Goal: Transaction & Acquisition: Book appointment/travel/reservation

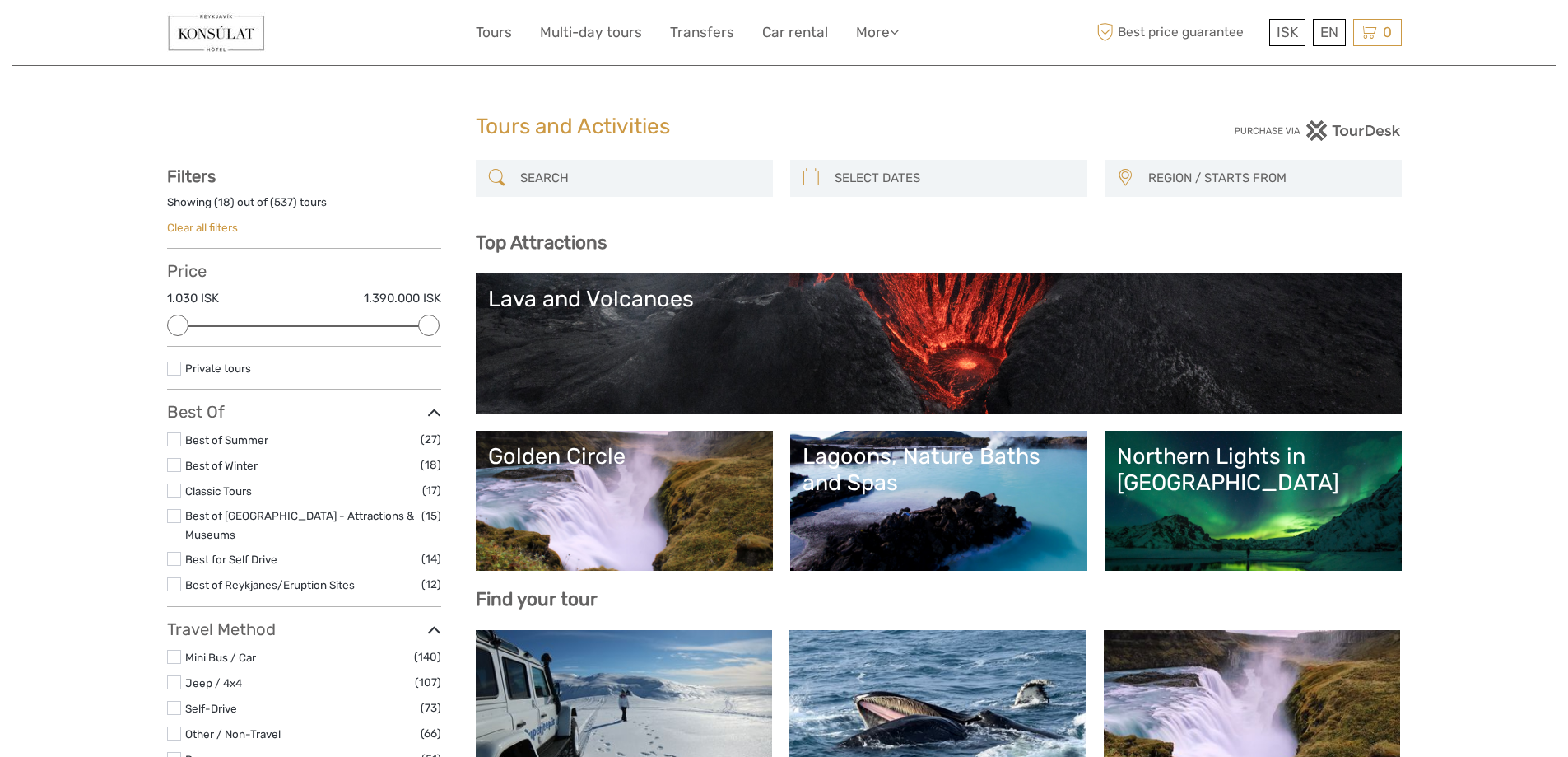
select select
click at [546, 178] on input "search" at bounding box center [639, 178] width 251 height 29
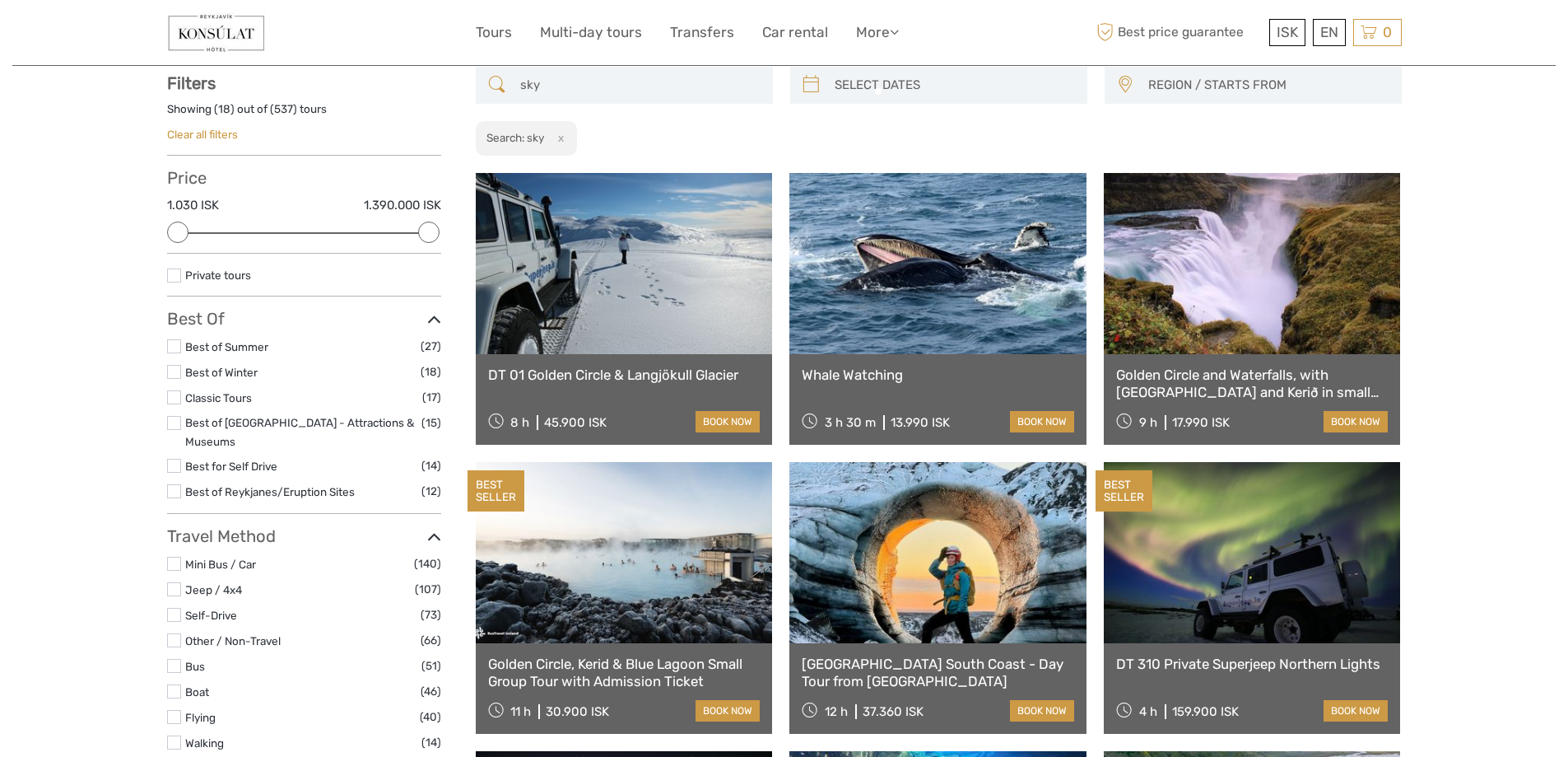
scroll to position [94, 0]
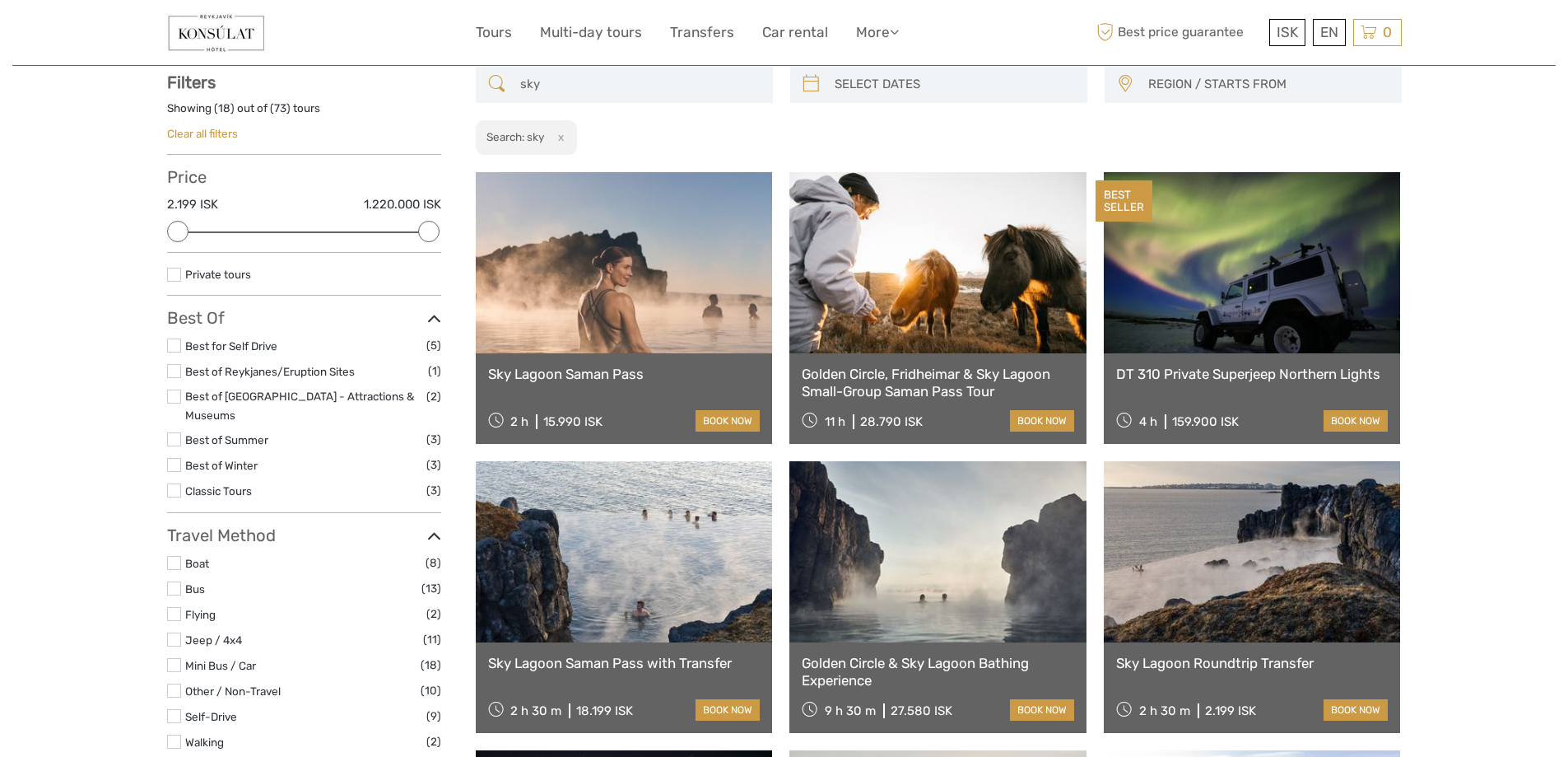
type input "sky"
click at [652, 636] on link at bounding box center [624, 552] width 298 height 181
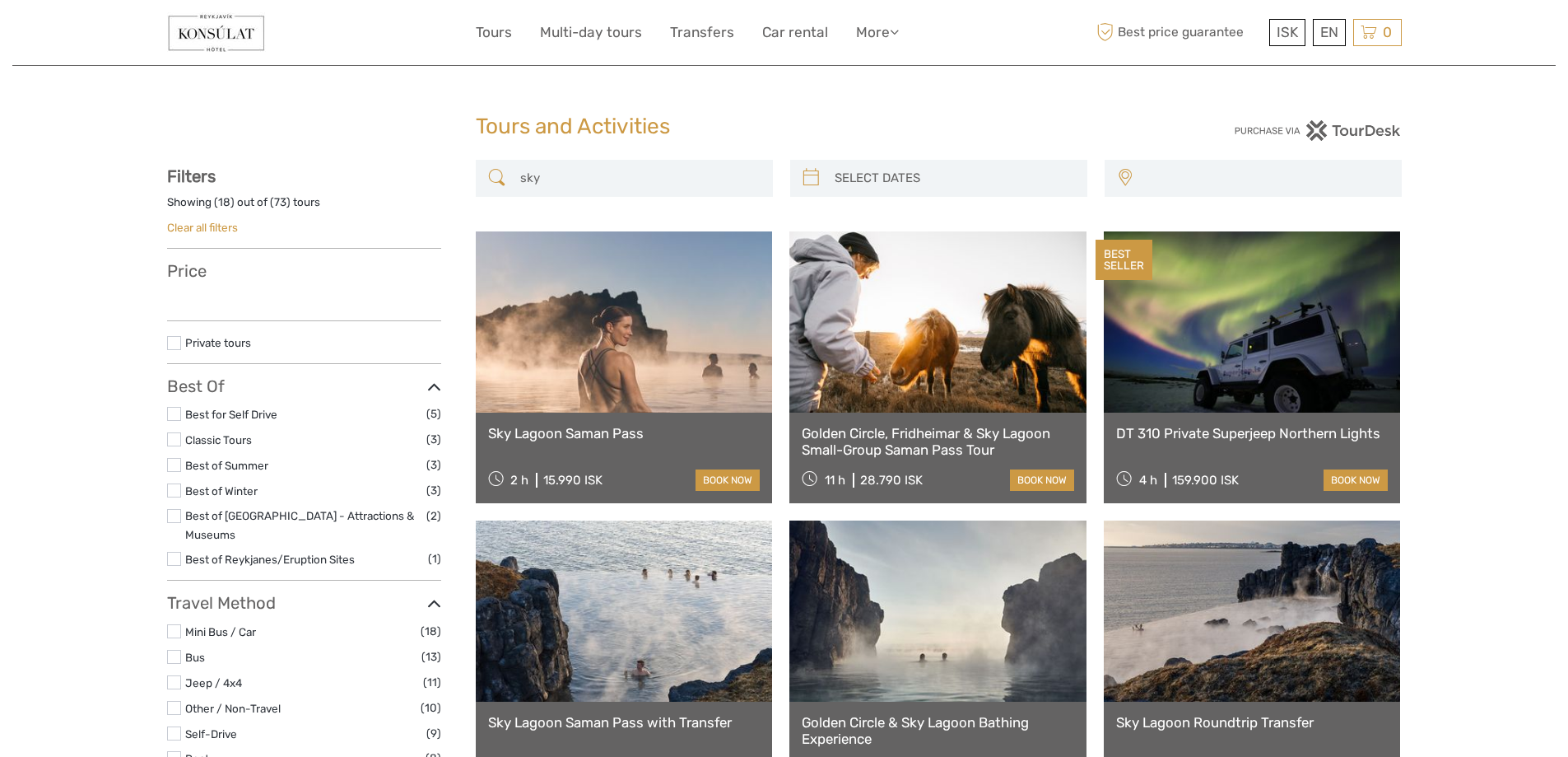
select select
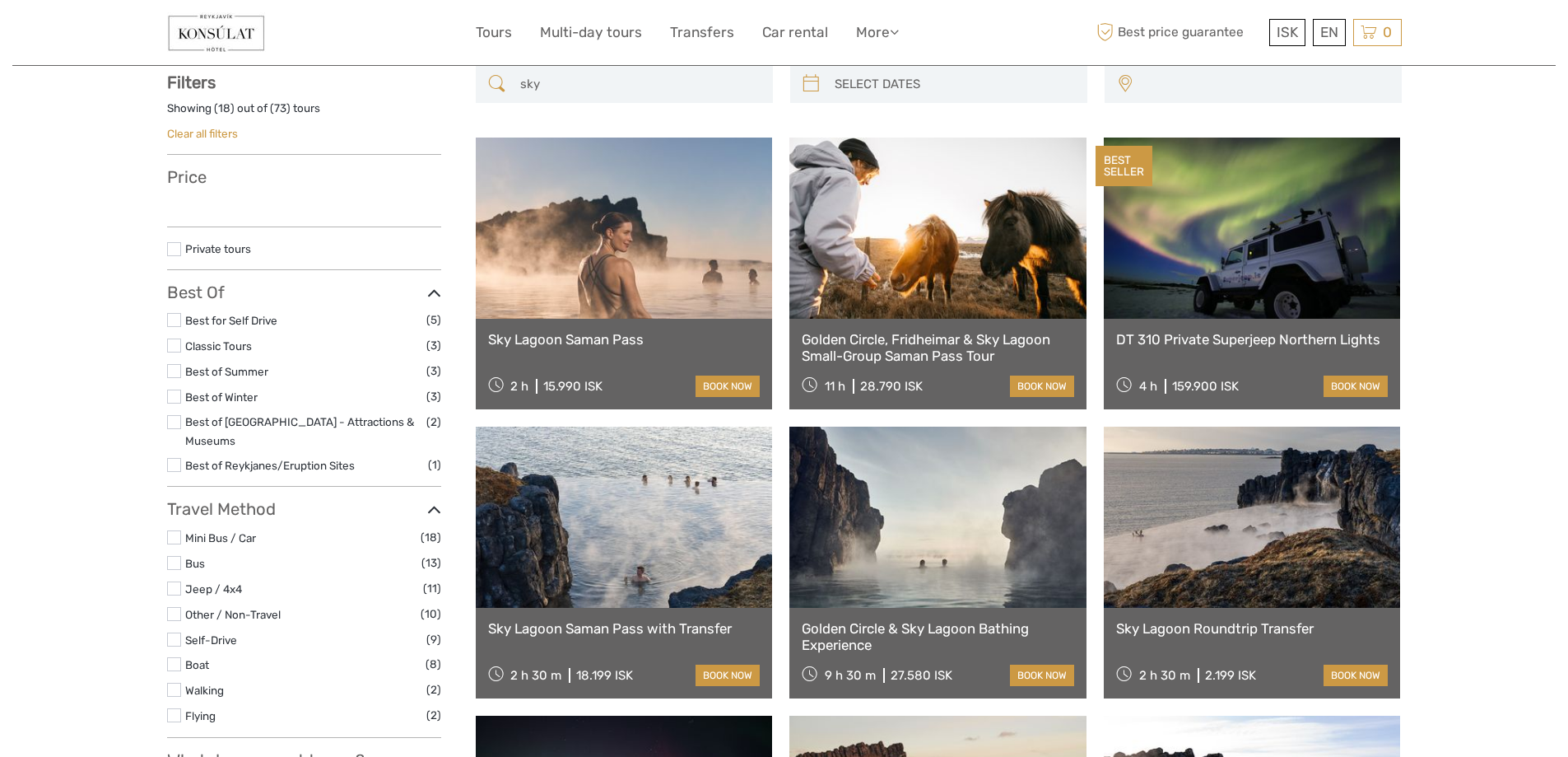
select select
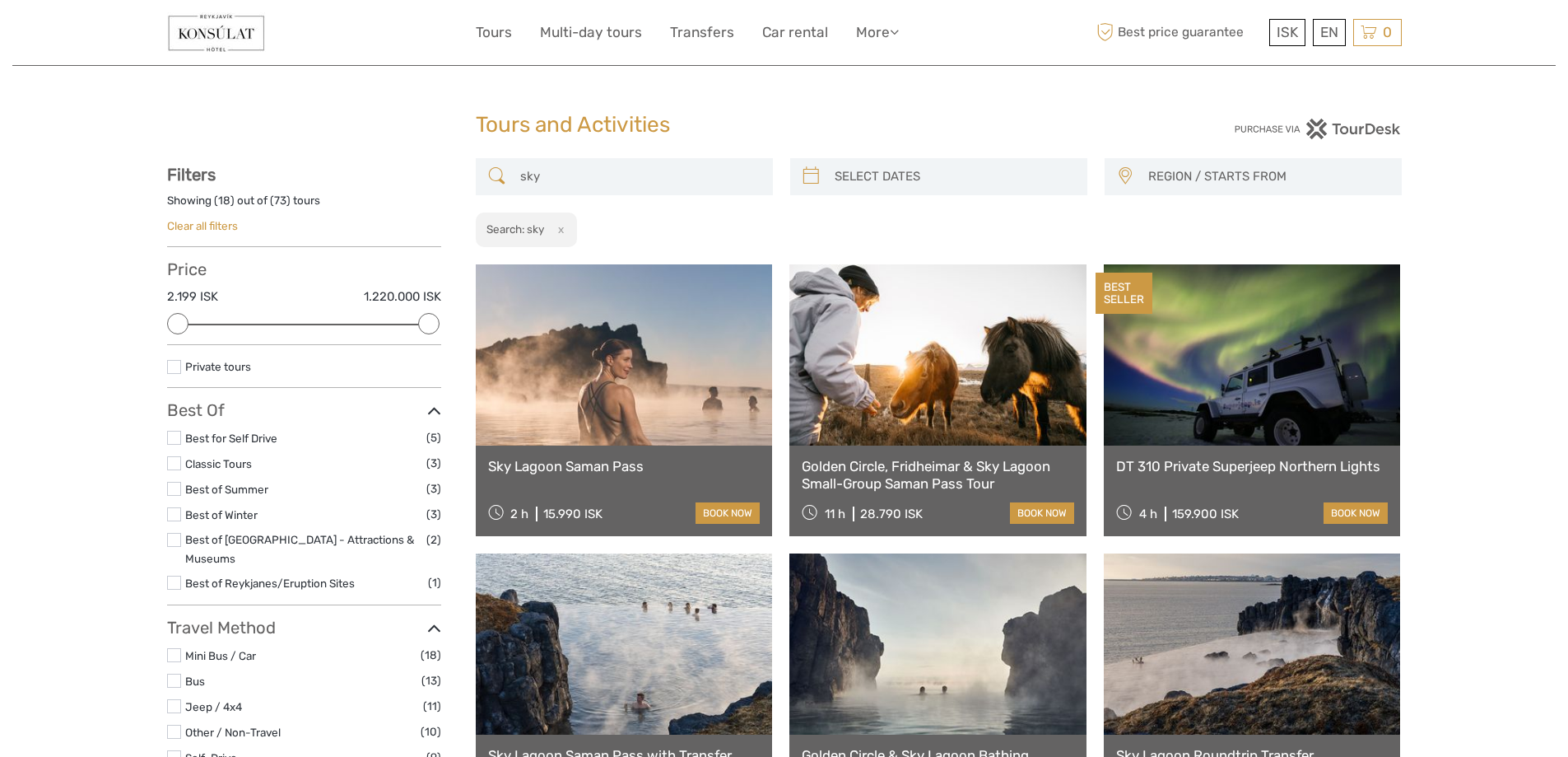
scroll to position [0, 0]
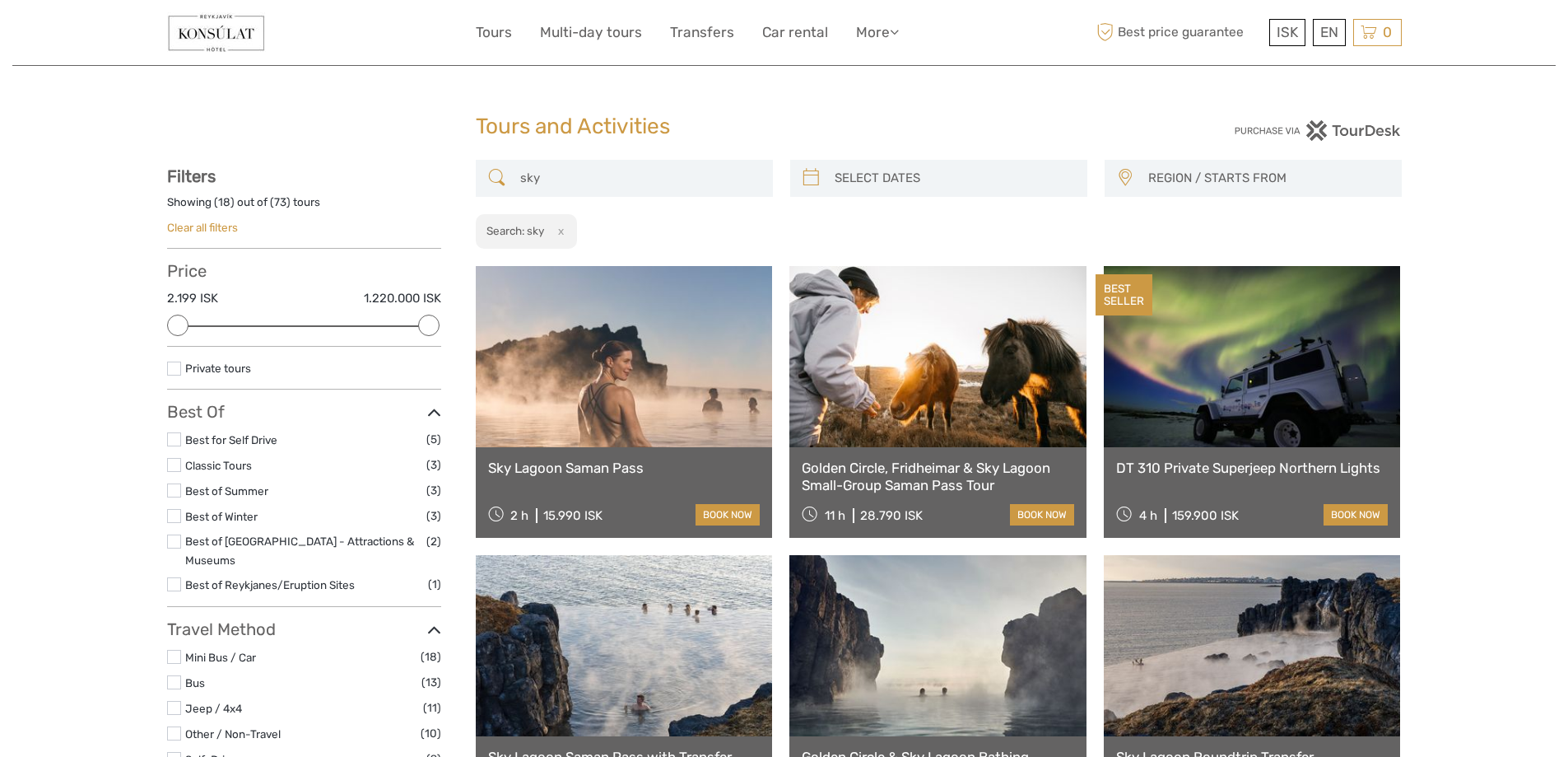
click at [684, 180] on input "sky" at bounding box center [639, 178] width 251 height 29
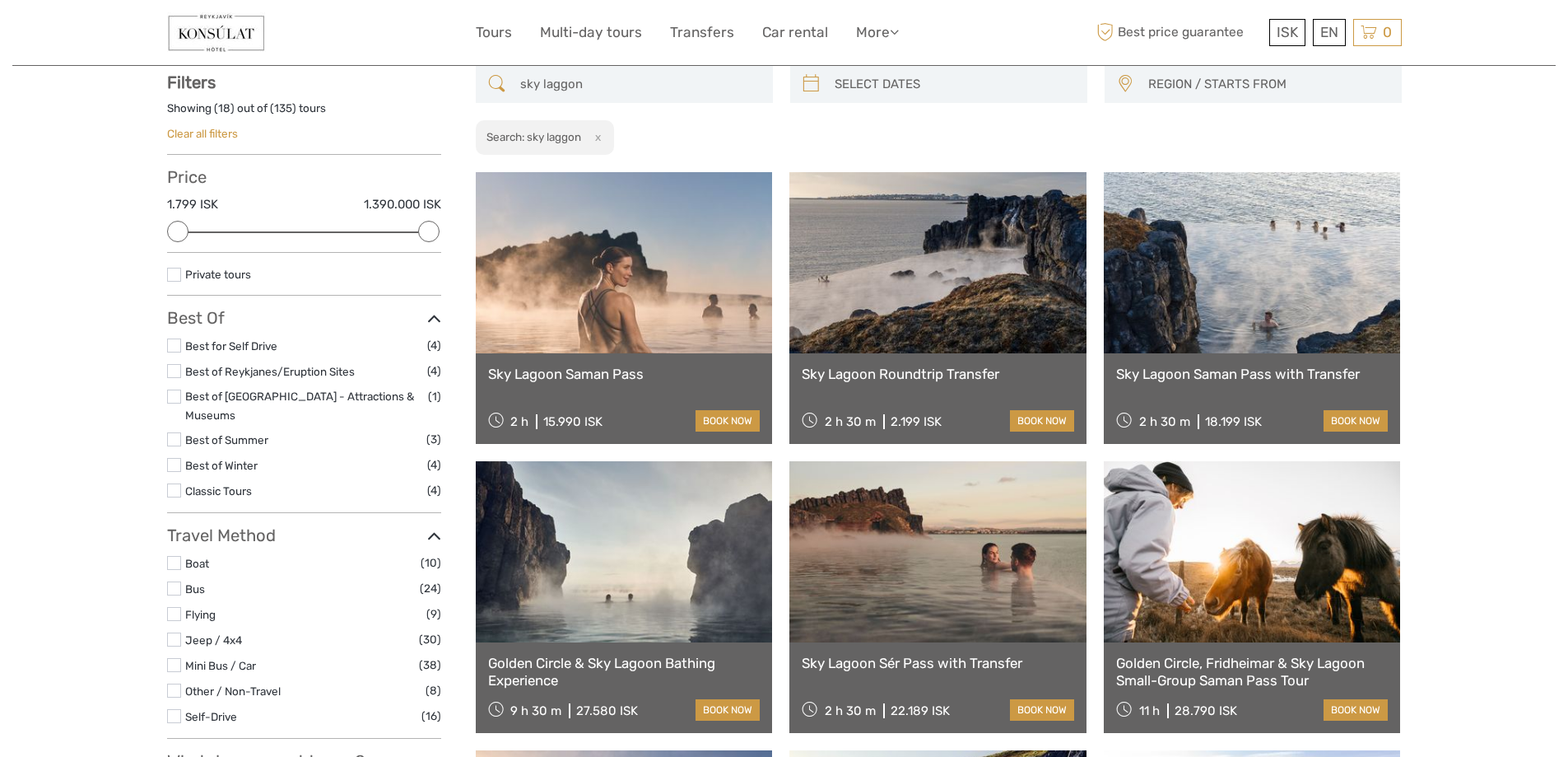
scroll to position [258, 0]
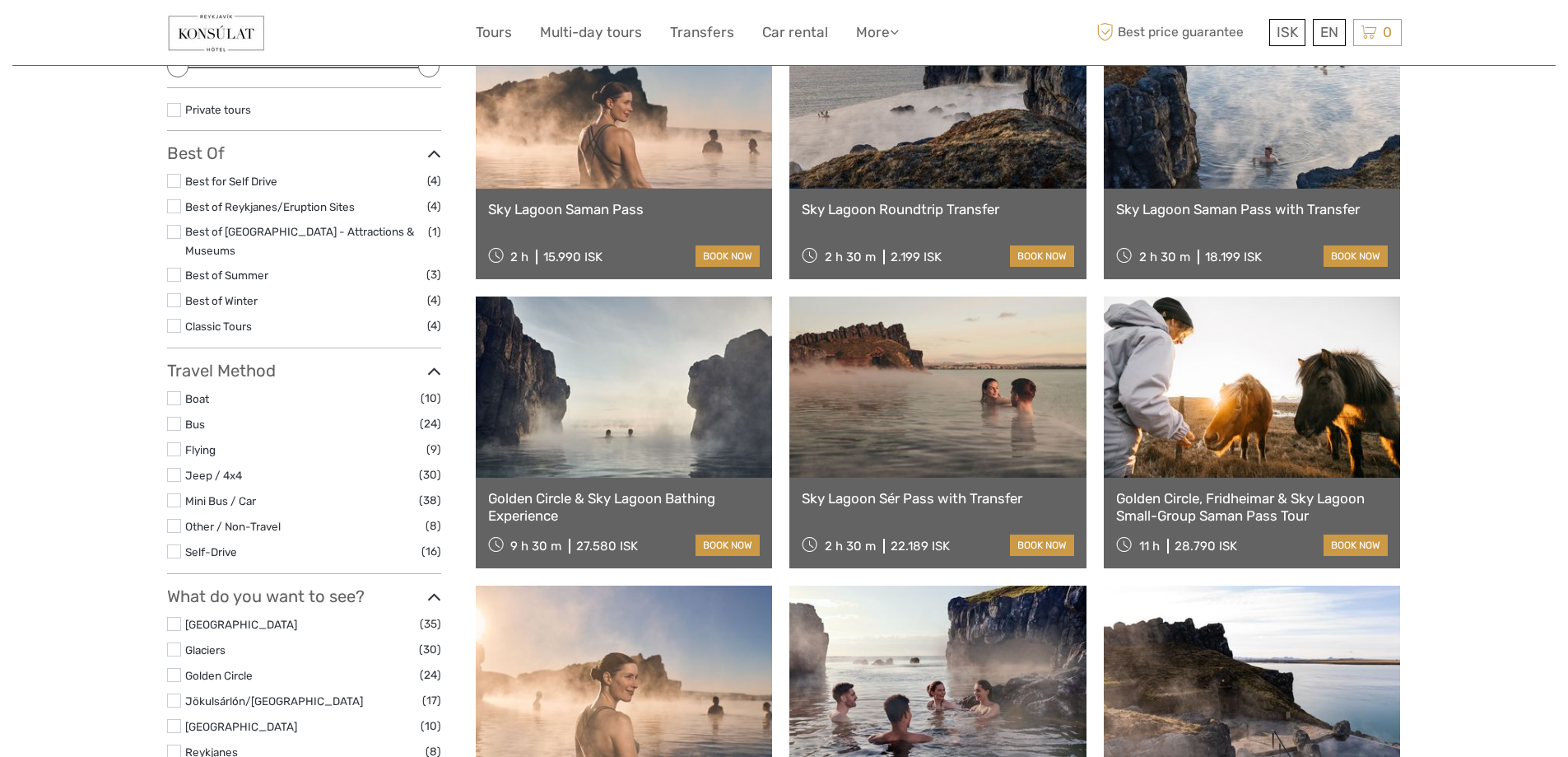
type input "sky laggon"
click at [914, 458] on link at bounding box center [938, 387] width 298 height 181
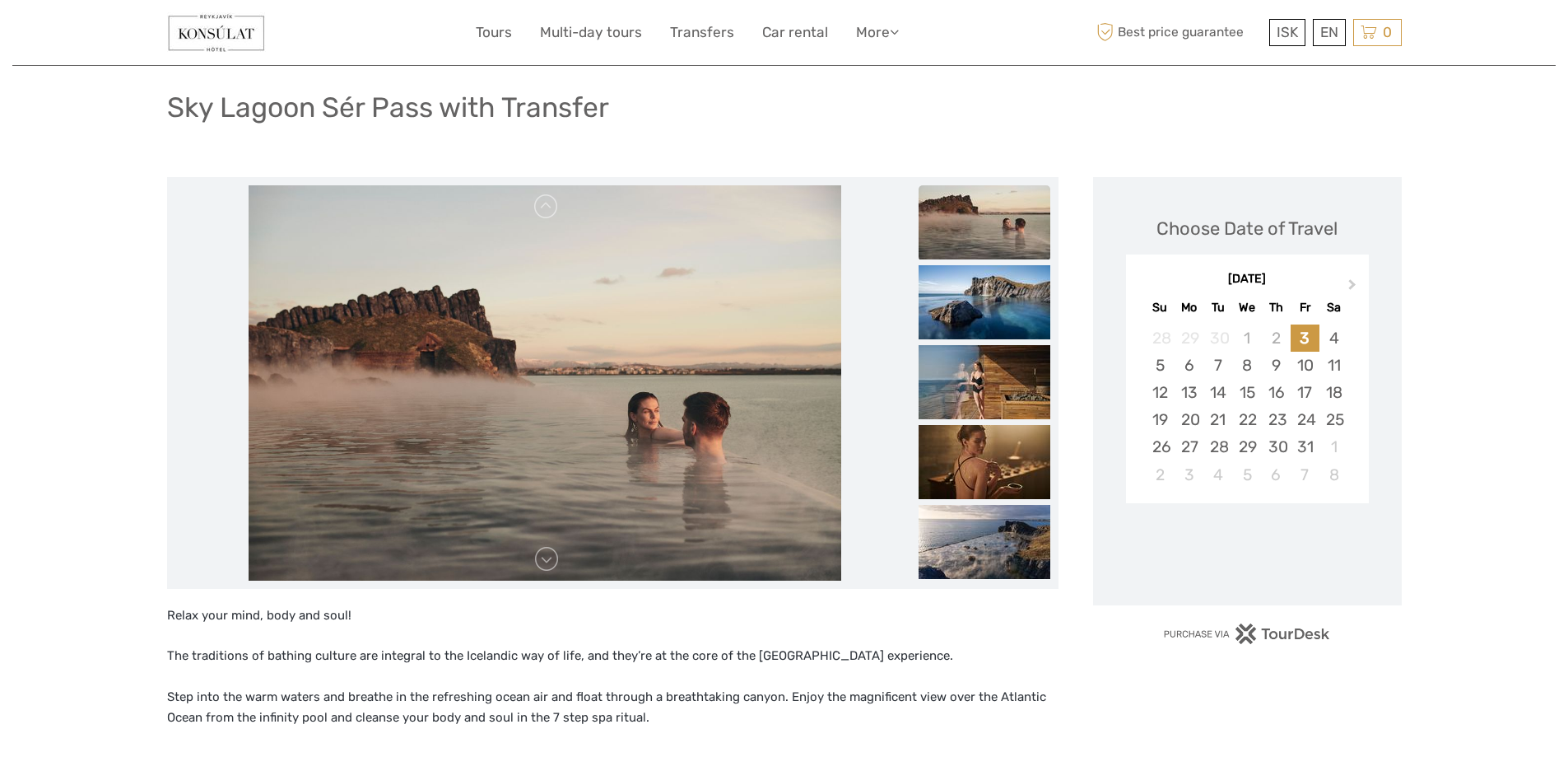
scroll to position [164, 0]
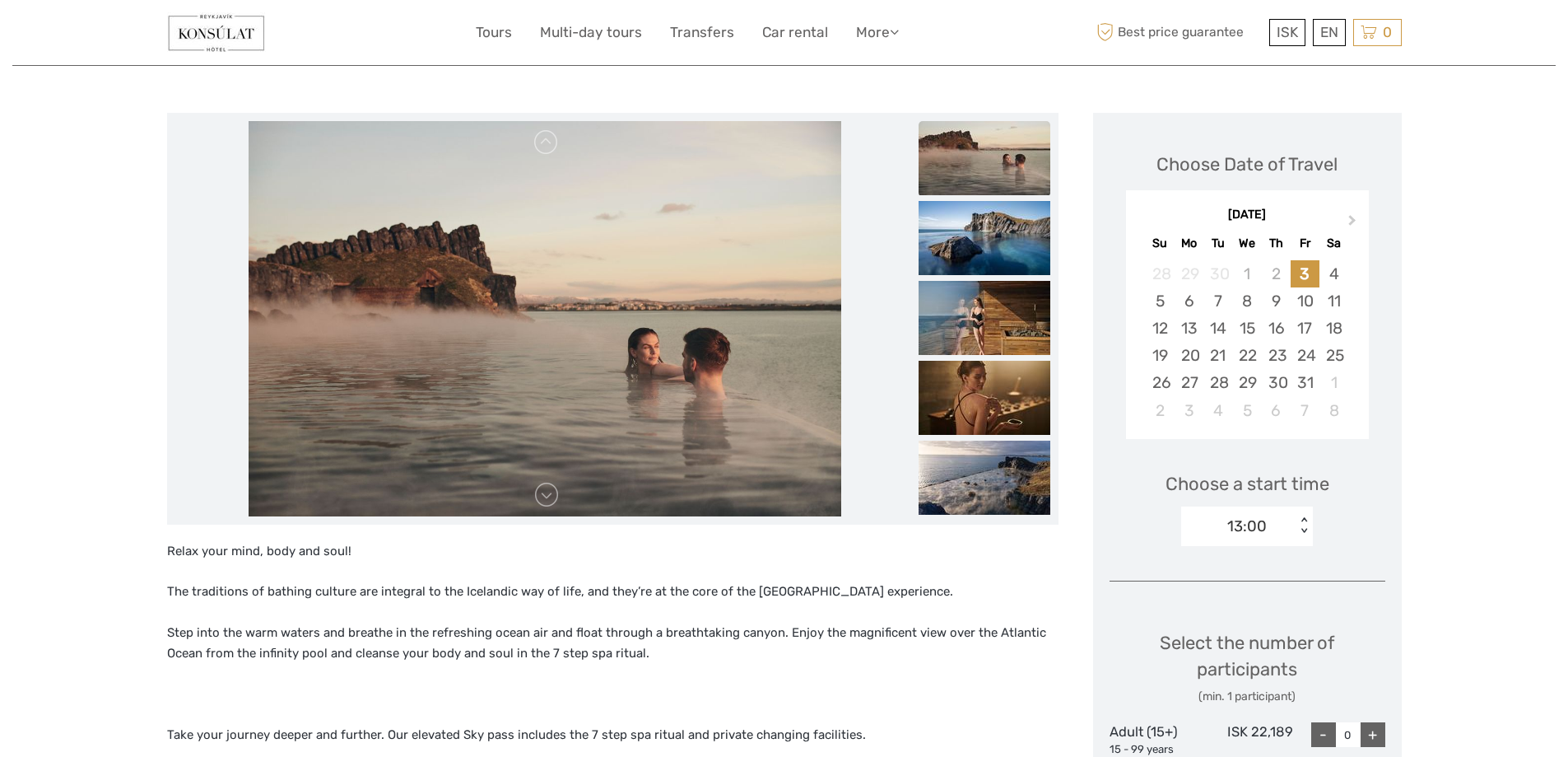
click at [1289, 537] on div "13:00" at bounding box center [1238, 526] width 115 height 24
click at [1298, 552] on div "13:00 14:00 15:00 16:00 17:00 18:00 19:00" at bounding box center [1246, 607] width 132 height 123
click at [1255, 581] on div "13:00" at bounding box center [1247, 575] width 116 height 28
click at [1364, 511] on div "Choose a start time option 13:00, selected. Select is focused , press Down to o…" at bounding box center [1247, 501] width 276 height 106
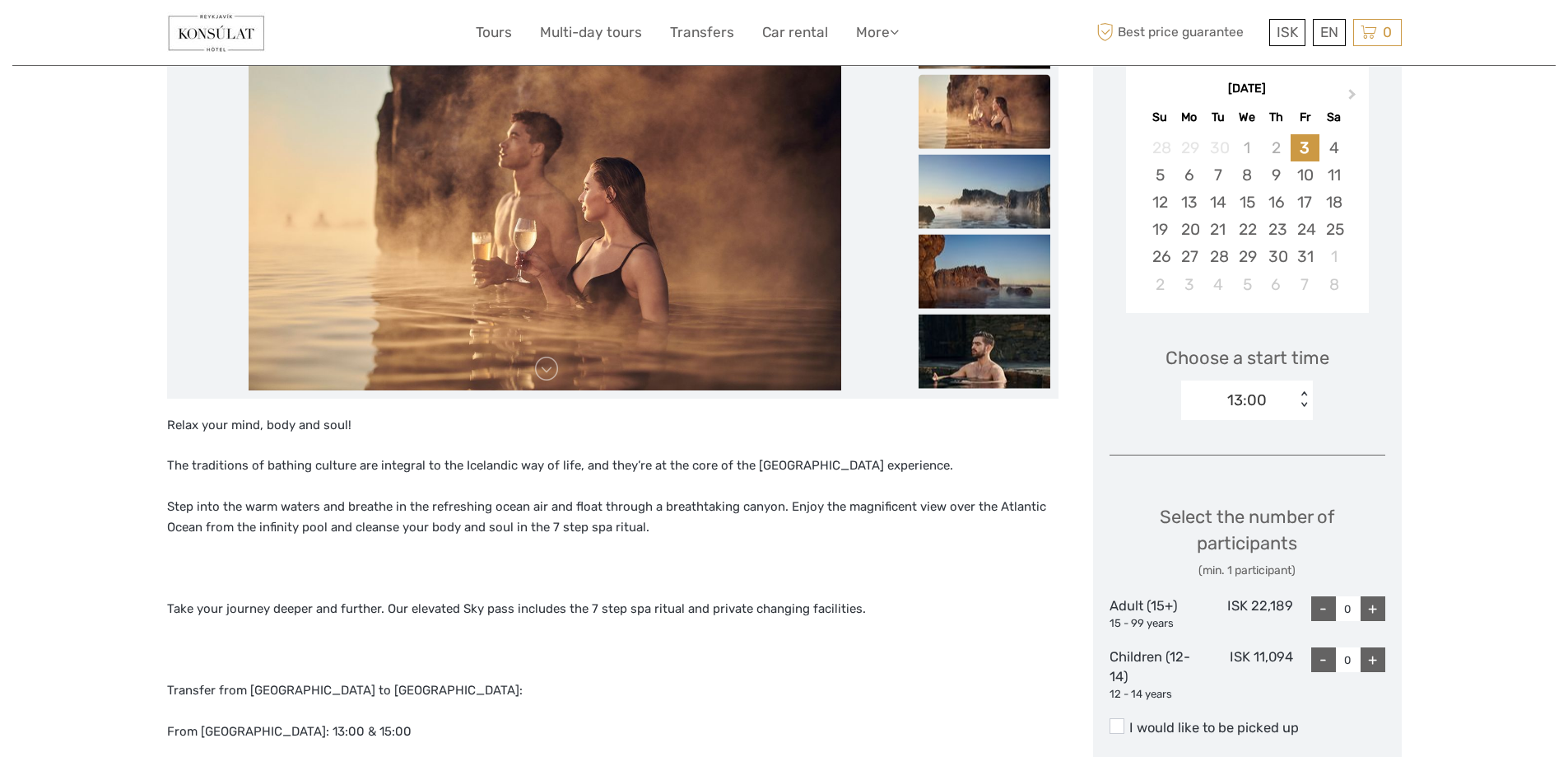
scroll to position [494, 0]
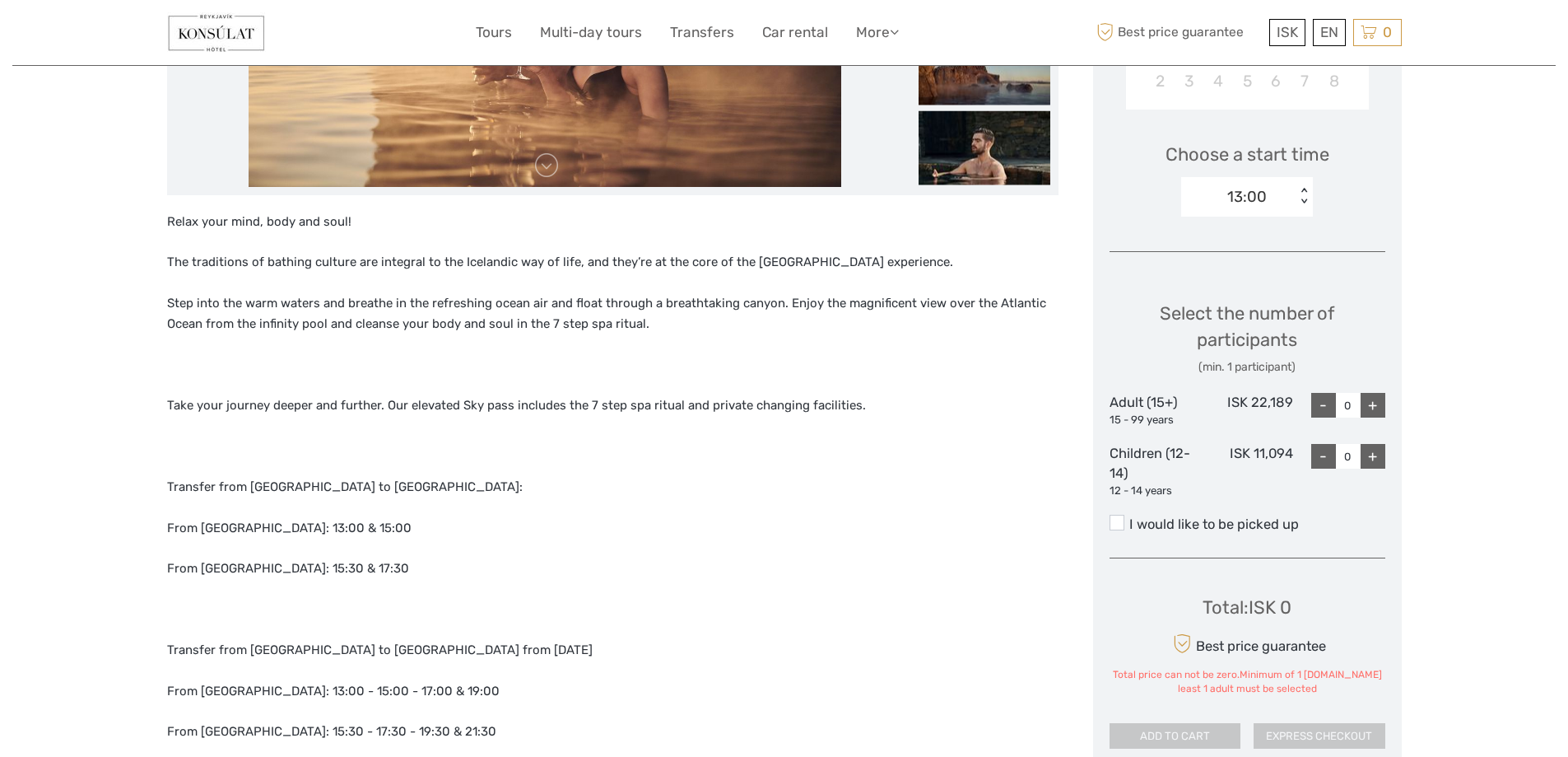
click at [1375, 407] on div "+" at bounding box center [1373, 404] width 24 height 24
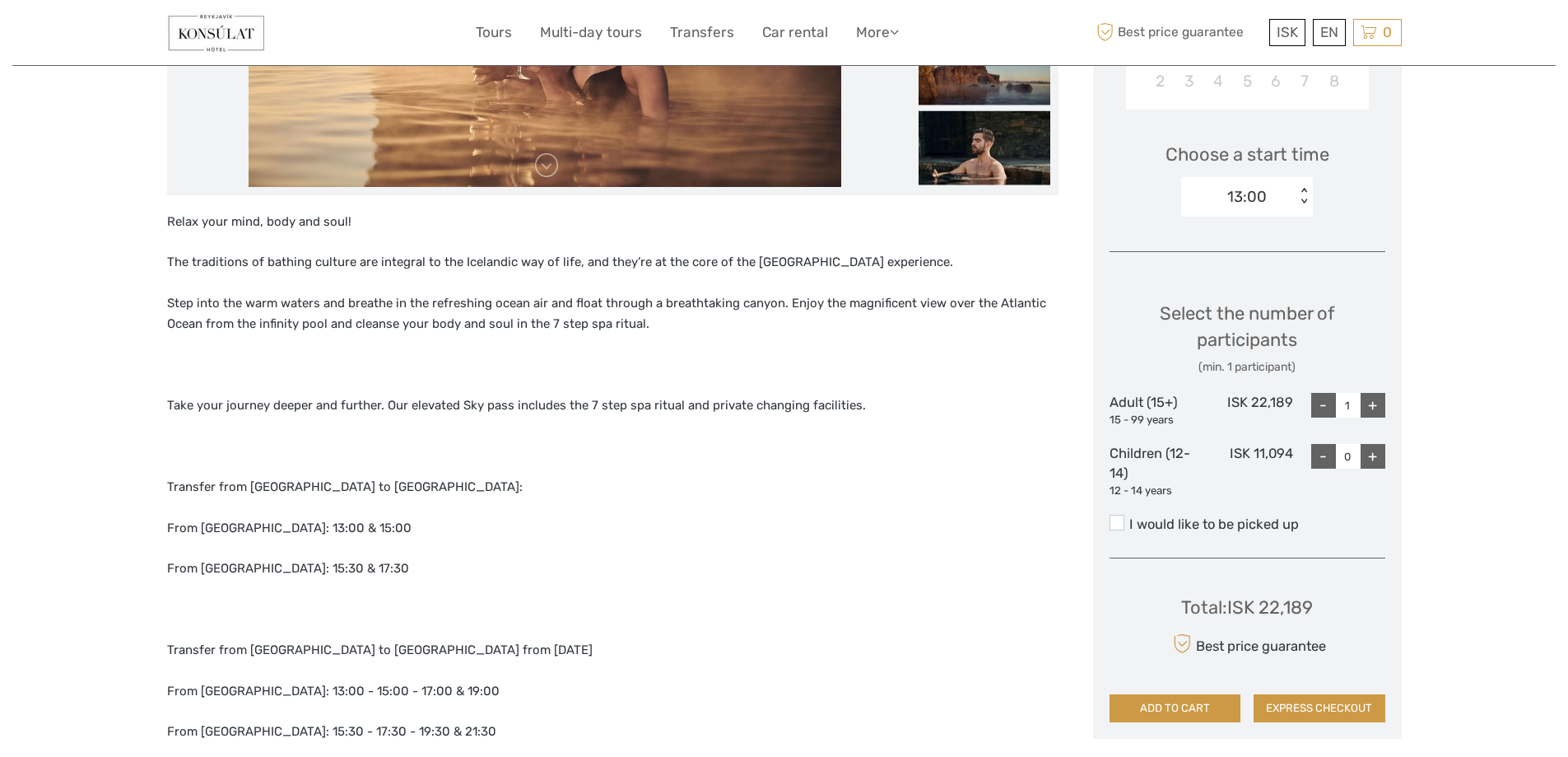
click at [1375, 407] on div "+" at bounding box center [1373, 404] width 24 height 24
type input "2"
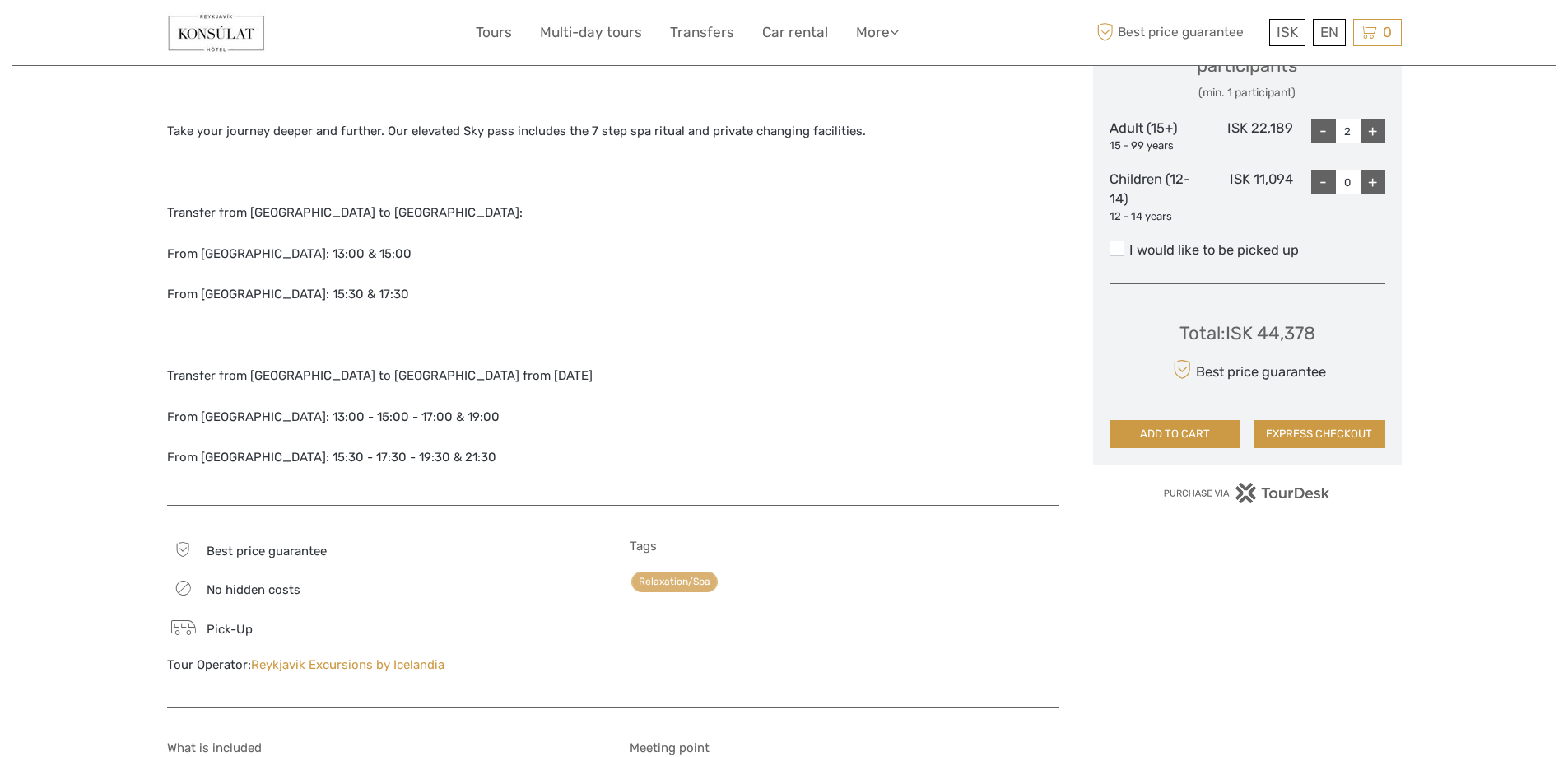
scroll to position [823, 0]
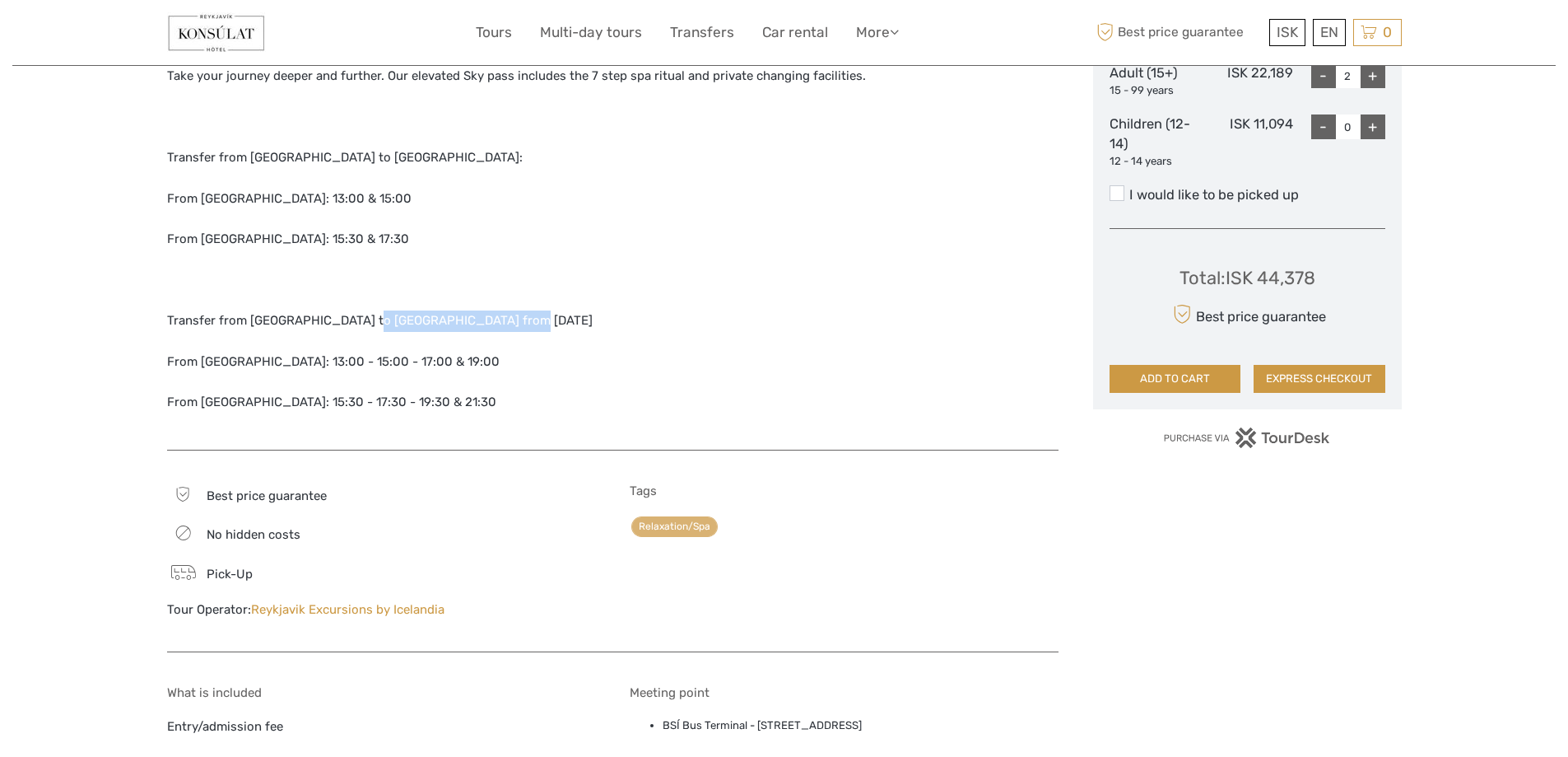
drag, startPoint x: 377, startPoint y: 310, endPoint x: 488, endPoint y: 365, distance: 123.9
click at [499, 320] on p "Transfer from Reykjavík to Sky Lagoon from 1st of June 2022" at bounding box center [613, 321] width 892 height 22
click at [485, 374] on div "Relax your mind, body and soul! The traditions of bathing culture are integral …" at bounding box center [613, 158] width 892 height 551
drag, startPoint x: 265, startPoint y: 313, endPoint x: 401, endPoint y: 384, distance: 153.4
click at [389, 366] on div "Relax your mind, body and soul! The traditions of bathing culture are integral …" at bounding box center [613, 158] width 892 height 551
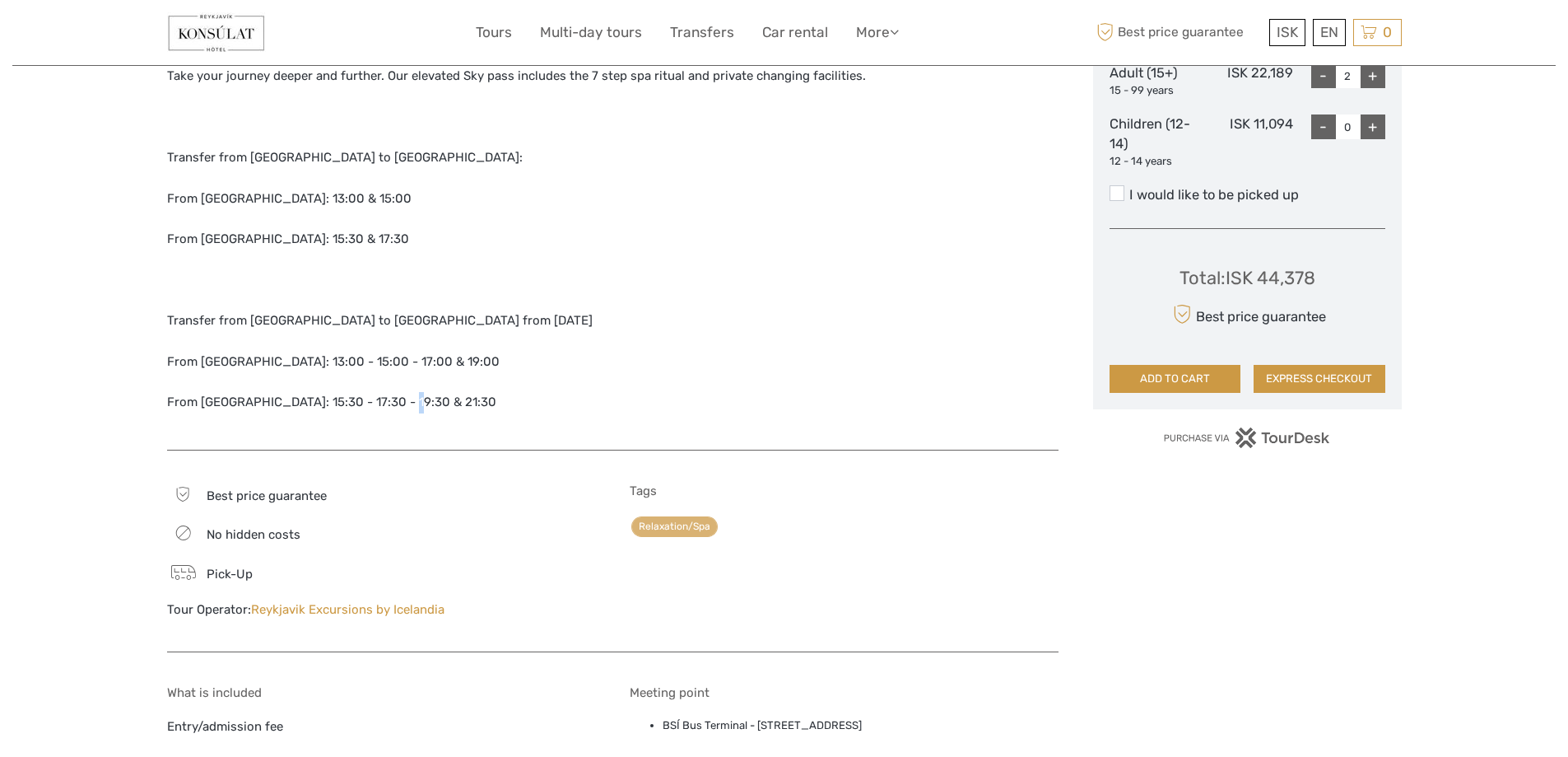
click at [401, 388] on div "Relax your mind, body and soul! The traditions of bathing culture are integral …" at bounding box center [613, 158] width 892 height 551
click at [401, 394] on p "From Sky Lagoon: 15:30 - 17:30 - 19:30 & 21:30" at bounding box center [613, 403] width 892 height 22
drag, startPoint x: 440, startPoint y: 401, endPoint x: 188, endPoint y: 392, distance: 252.2
click at [179, 392] on p "From Sky Lagoon: 15:30 - 17:30 - 19:30 & 21:30" at bounding box center [613, 403] width 892 height 22
click at [574, 385] on div "Relax your mind, body and soul! The traditions of bathing culture are integral …" at bounding box center [613, 158] width 892 height 551
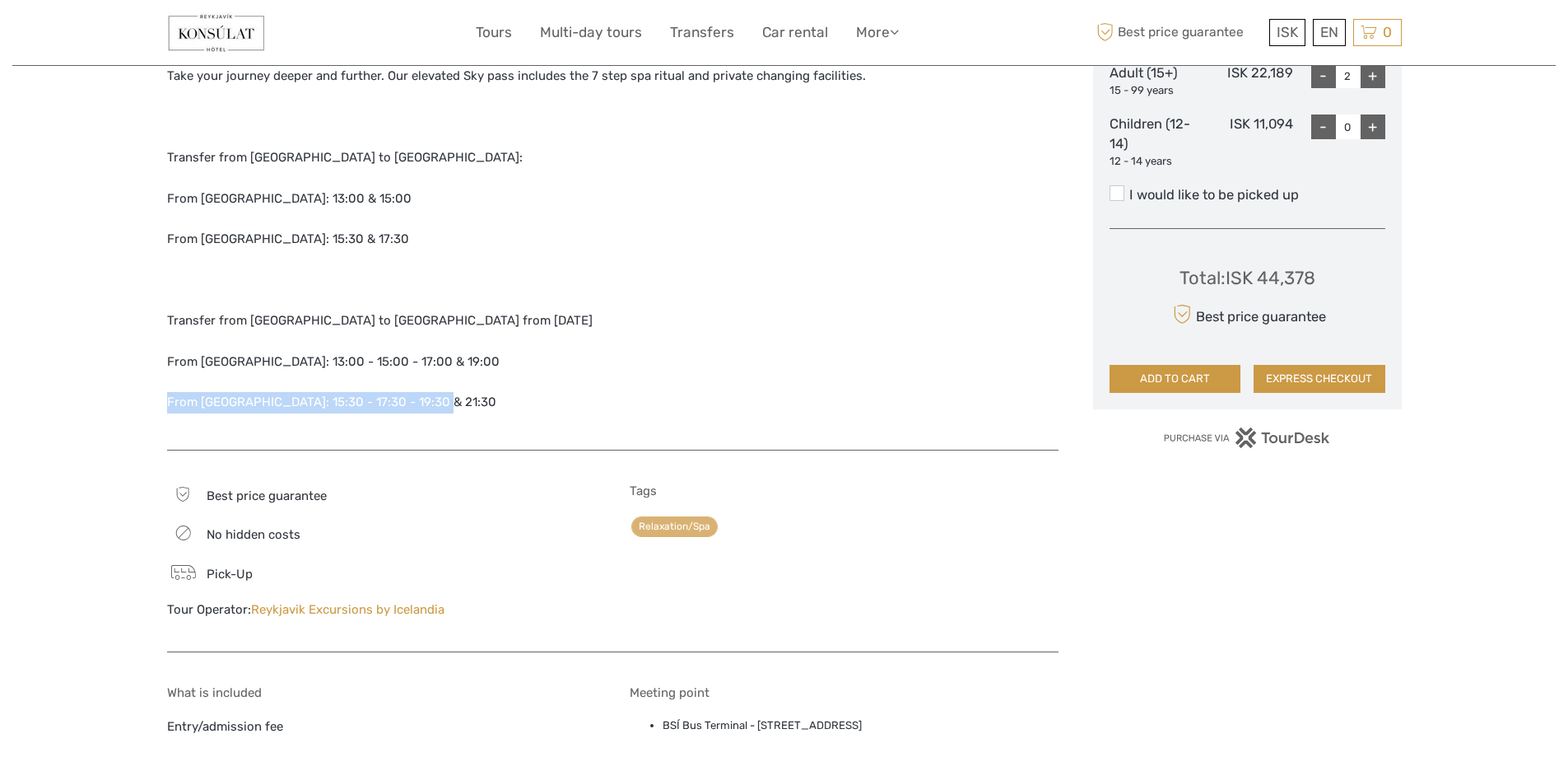
drag, startPoint x: 484, startPoint y: 414, endPoint x: 105, endPoint y: 372, distance: 381.3
click at [105, 372] on div "Region / Starts from: Capital Region Travel method: Bus 2 hours 30 minutes Veri…" at bounding box center [784, 551] width 1544 height 2748
click at [401, 406] on p "From Sky Lagoon: 15:30 - 17:30 - 19:30 & 21:30" at bounding box center [613, 403] width 892 height 22
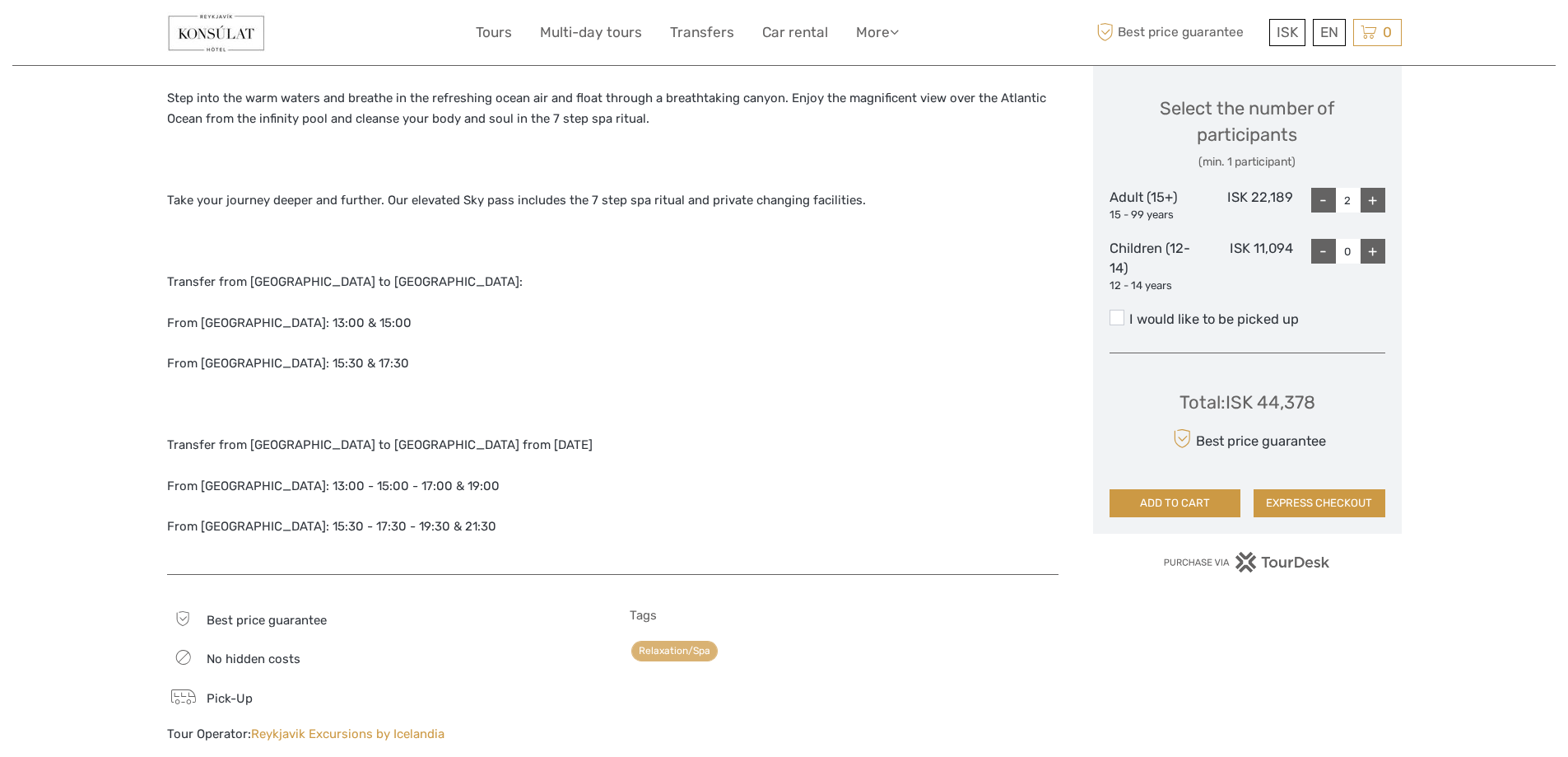
scroll to position [659, 0]
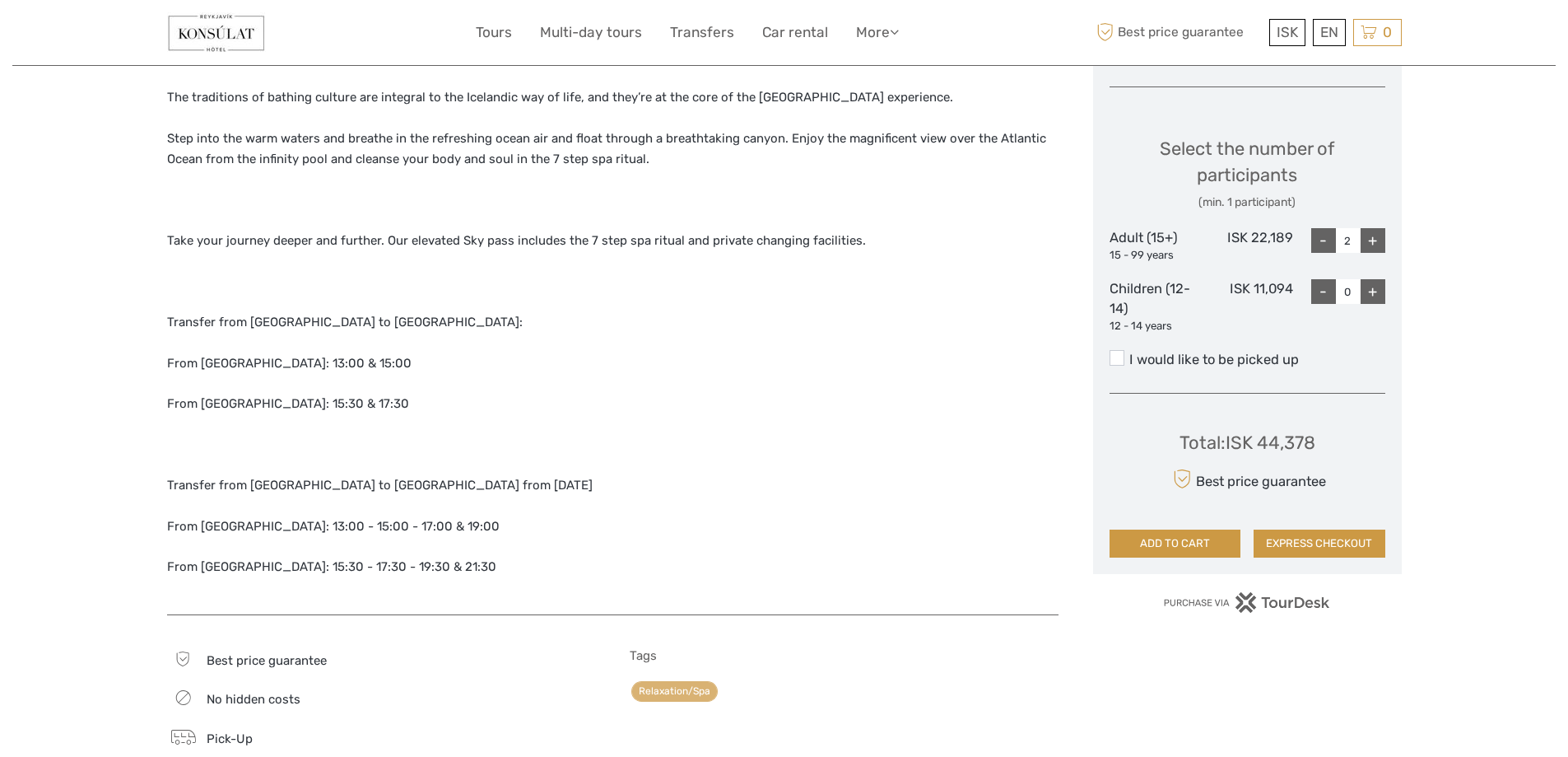
drag, startPoint x: 274, startPoint y: 531, endPoint x: 323, endPoint y: 521, distance: 50.0
click at [271, 529] on p "From Reykjavík: 13:00 - 15:00 - 17:00 & 19:00" at bounding box center [613, 527] width 892 height 22
click at [323, 515] on div "Relax your mind, body and soul! The traditions of bathing culture are integral …" at bounding box center [613, 322] width 892 height 551
click at [346, 522] on p "From Reykjavík: 13:00 - 15:00 - 17:00 & 19:00" at bounding box center [613, 527] width 892 height 22
click at [417, 516] on p "From Reykjavík: 13:00 - 15:00 - 17:00 & 19:00" at bounding box center [613, 527] width 892 height 22
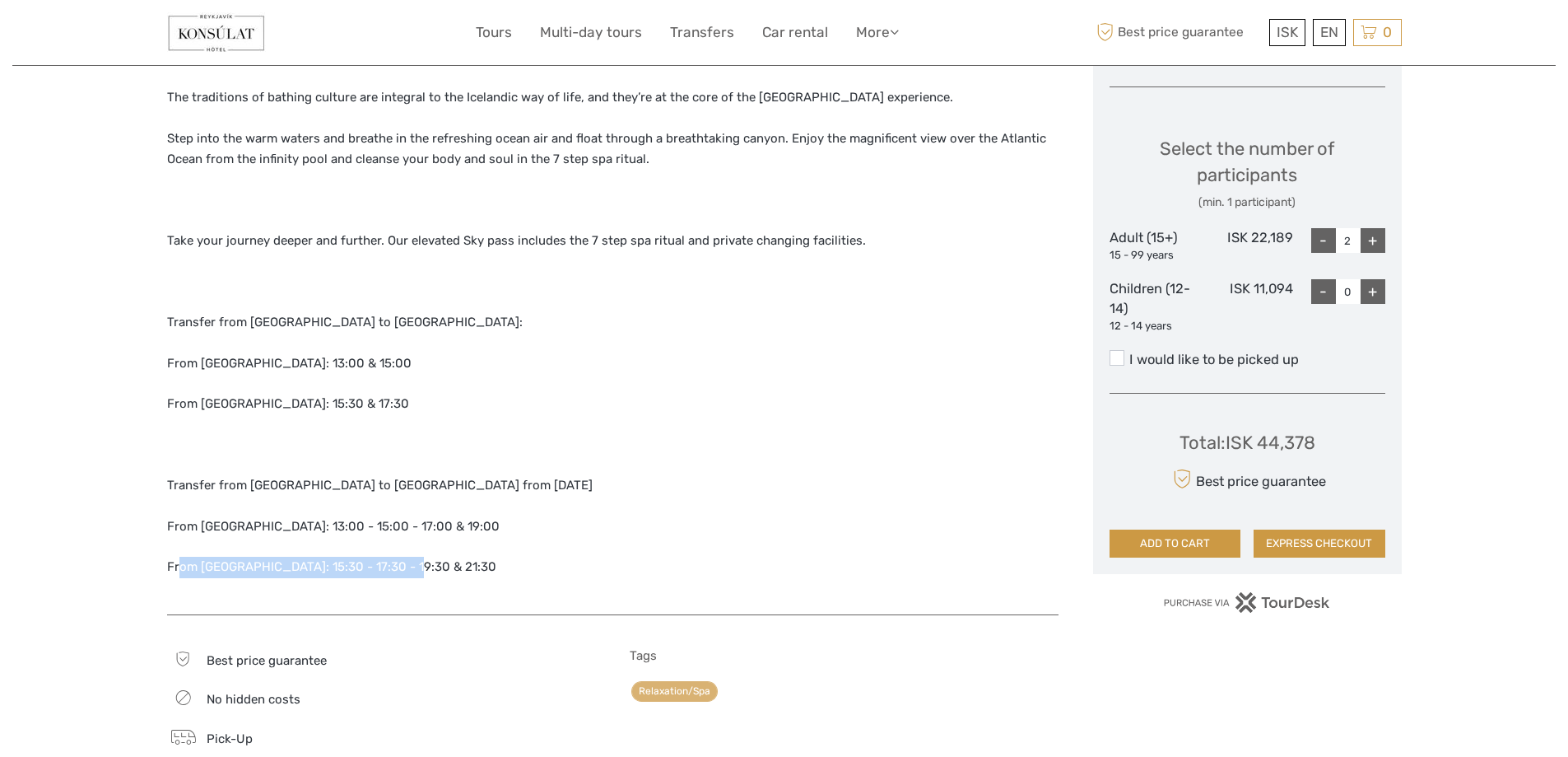
drag, startPoint x: 180, startPoint y: 568, endPoint x: 405, endPoint y: 578, distance: 225.2
click at [405, 578] on p "From Sky Lagoon: 15:30 - 17:30 - 19:30 & 21:30" at bounding box center [613, 568] width 892 height 22
click at [424, 567] on p "From Sky Lagoon: 15:30 - 17:30 - 19:30 & 21:30" at bounding box center [613, 568] width 892 height 22
click at [315, 568] on p "From Sky Lagoon: 15:30 - 17:30 - 19:30 & 21:30" at bounding box center [613, 568] width 892 height 22
click at [370, 567] on p "From Sky Lagoon: 15:30 - 17:30 - 19:30 & 21:30" at bounding box center [613, 568] width 892 height 22
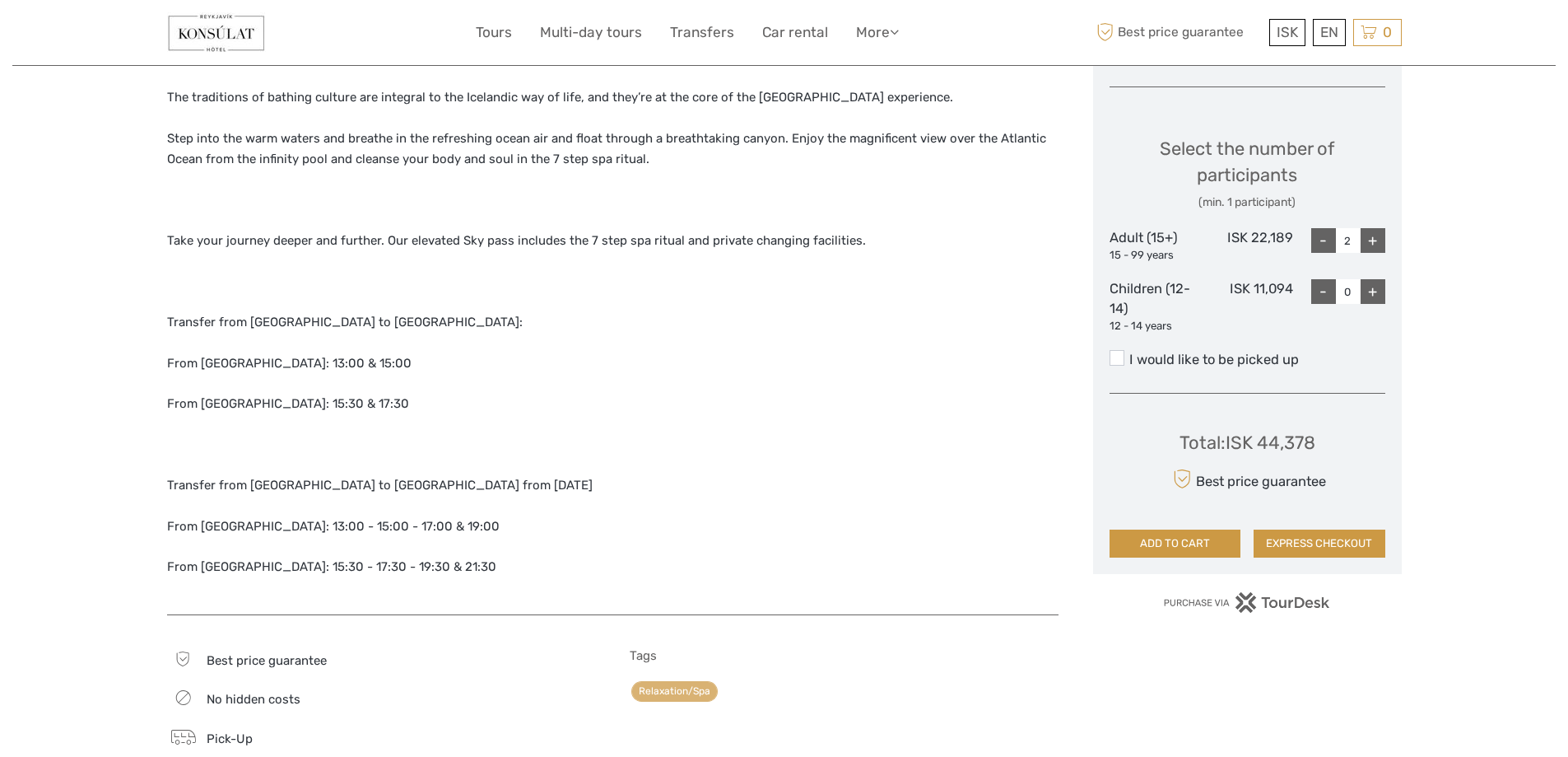
click at [410, 568] on p "From Sky Lagoon: 15:30 - 17:30 - 19:30 & 21:30" at bounding box center [613, 568] width 892 height 22
drag, startPoint x: 454, startPoint y: 570, endPoint x: 127, endPoint y: 557, distance: 327.3
click at [127, 557] on div "Region / Starts from: Capital Region Travel method: Bus 2 hours 30 minutes Veri…" at bounding box center [784, 715] width 1544 height 2748
click at [301, 568] on p "From Sky Lagoon: 15:30 - 17:30 - 19:30 & 21:30" at bounding box center [613, 568] width 892 height 22
drag, startPoint x: 308, startPoint y: 569, endPoint x: 262, endPoint y: 563, distance: 46.4
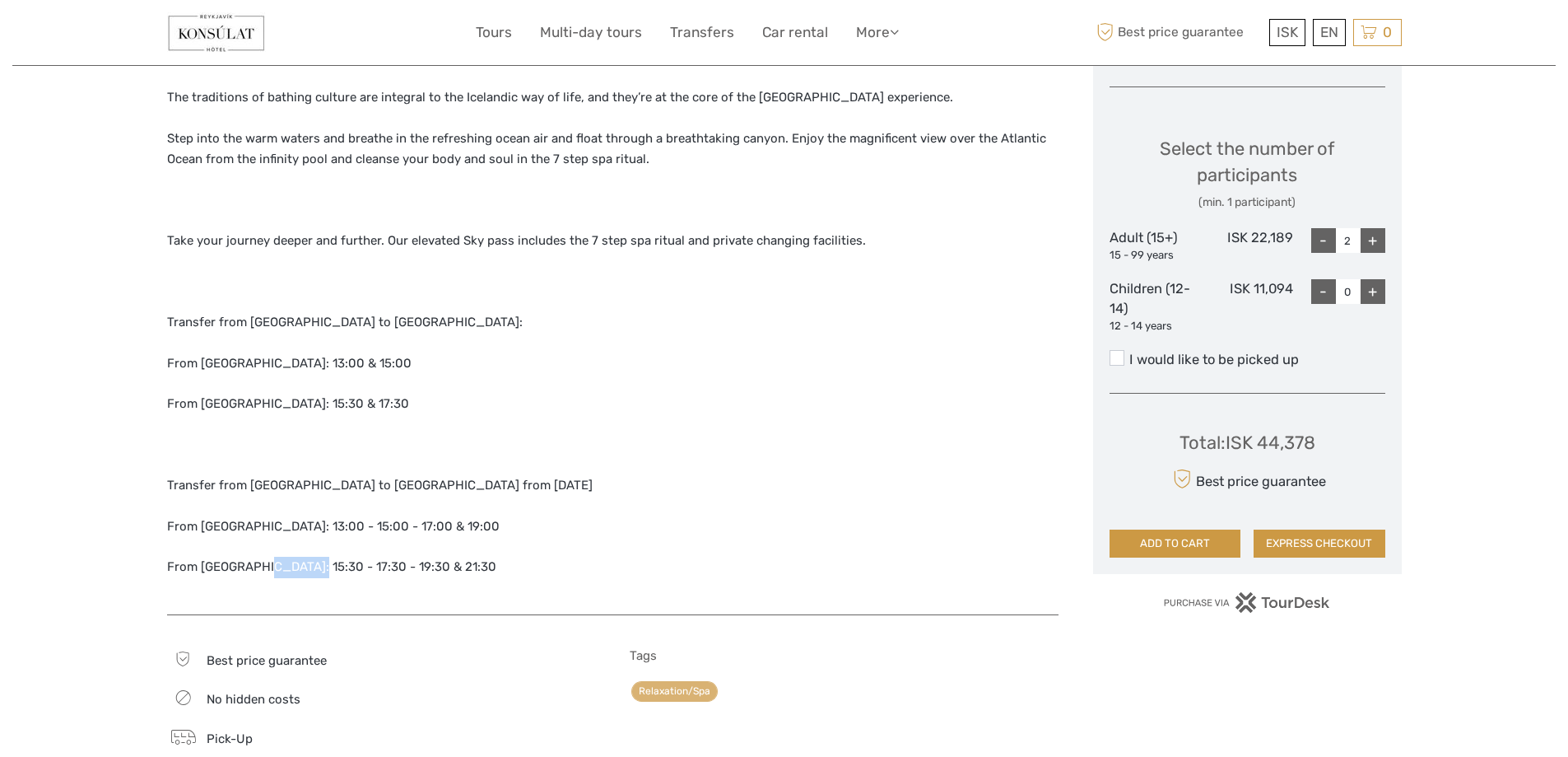
click at [262, 563] on p "From Sky Lagoon: 15:30 - 17:30 - 19:30 & 21:30" at bounding box center [613, 568] width 892 height 22
click at [351, 567] on p "From Sky Lagoon: 15:30 - 17:30 - 19:30 & 21:30" at bounding box center [613, 568] width 892 height 22
drag, startPoint x: 336, startPoint y: 563, endPoint x: 312, endPoint y: 560, distance: 24.2
click at [312, 560] on p "From Sky Lagoon: 15:30 - 17:30 - 19:30 & 21:30" at bounding box center [613, 568] width 892 height 22
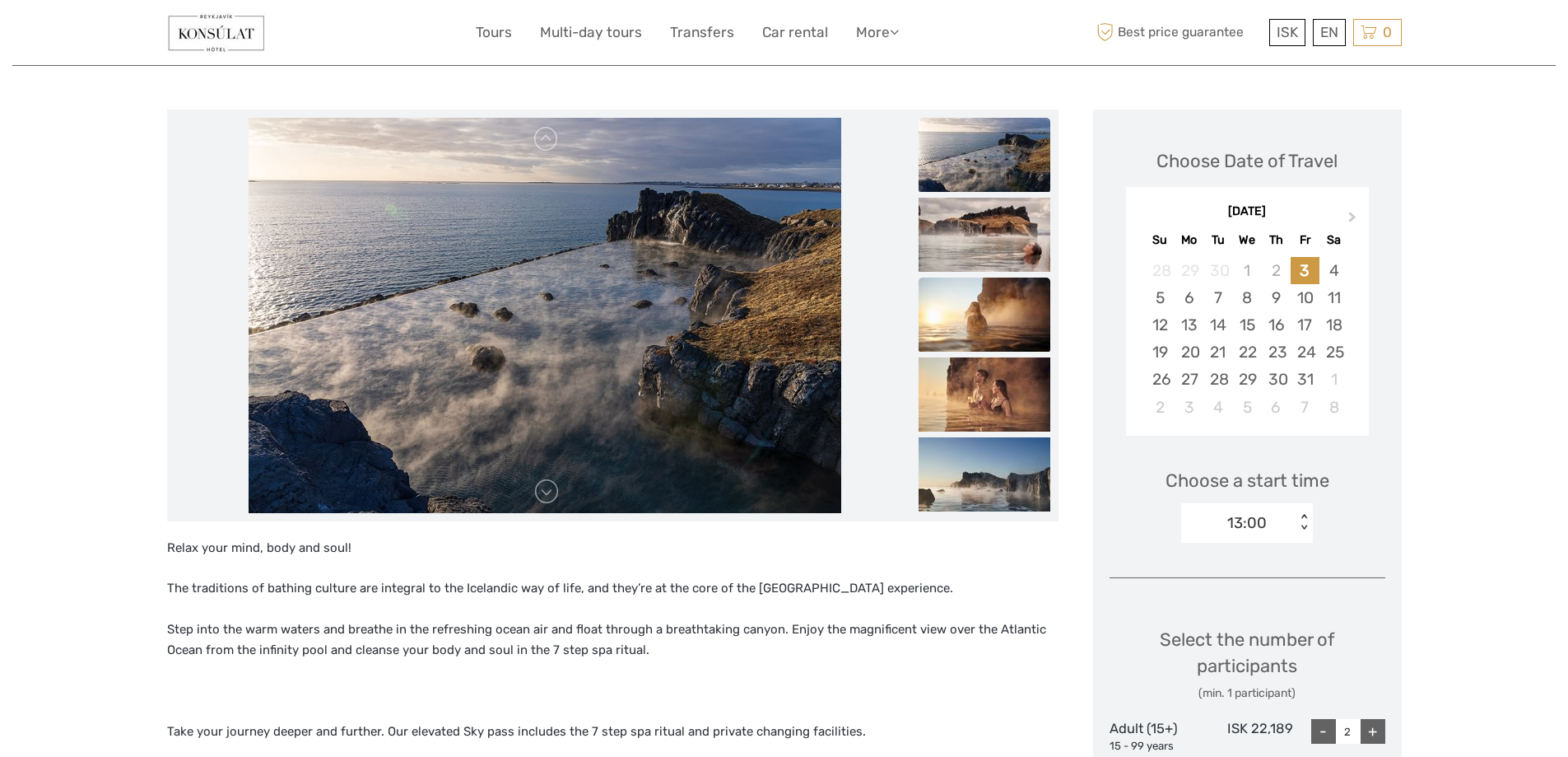
scroll to position [164, 0]
